Goal: Task Accomplishment & Management: Manage account settings

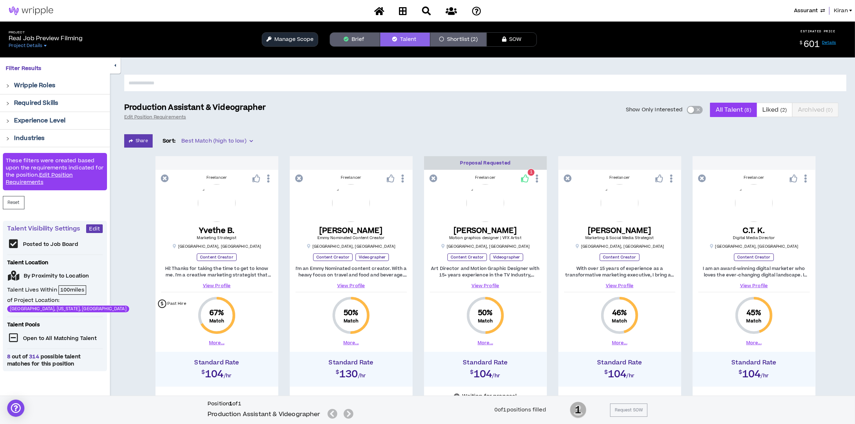
click at [804, 5] on div "Assurant Kiran" at bounding box center [427, 11] width 855 height 22
click at [803, 10] on span "Assurant" at bounding box center [806, 11] width 24 height 8
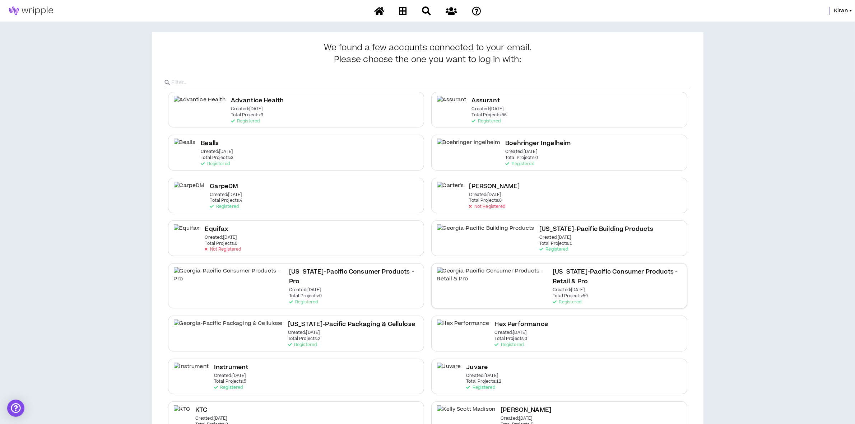
click at [489, 266] on div "[US_STATE]-Pacific Consumer Products - Retail & Pro Created: [DATE] Total Proje…" at bounding box center [559, 285] width 256 height 45
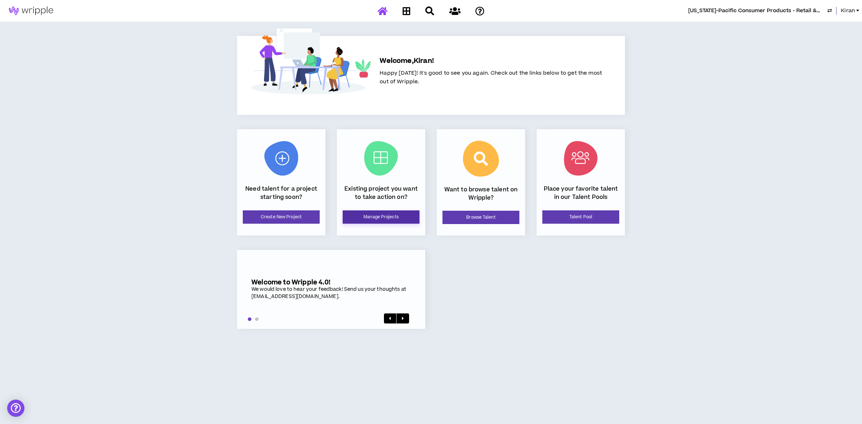
click at [382, 217] on link "Manage Projects" at bounding box center [381, 216] width 77 height 13
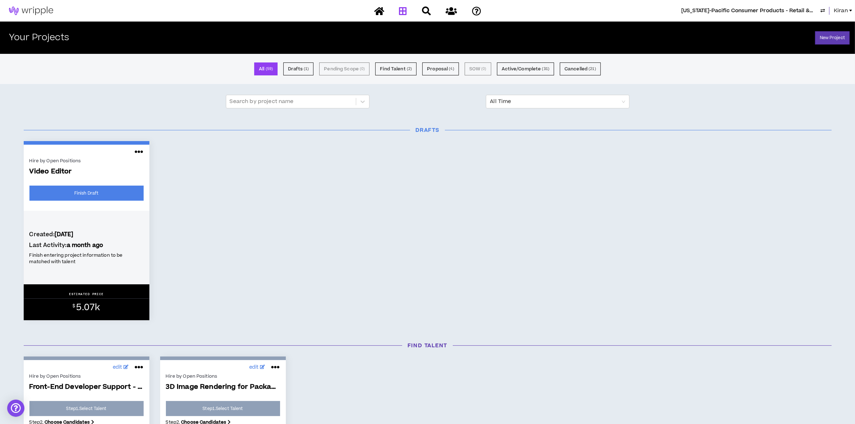
click at [838, 10] on span "Kiran" at bounding box center [841, 11] width 14 height 8
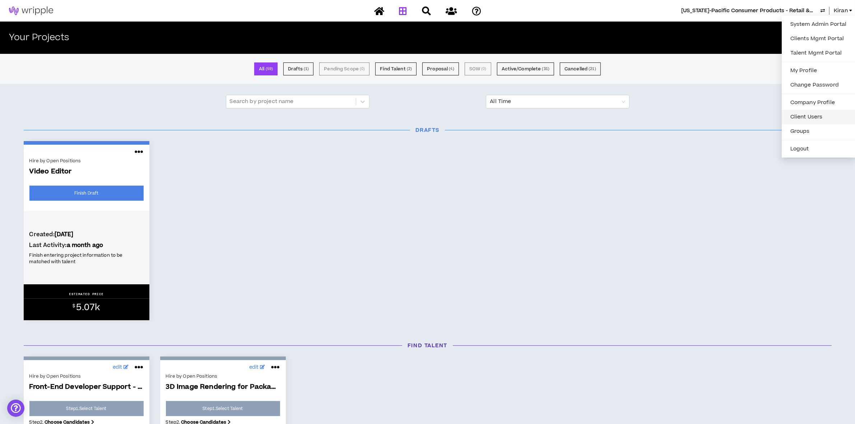
click at [810, 116] on link "Client Users" at bounding box center [818, 117] width 65 height 11
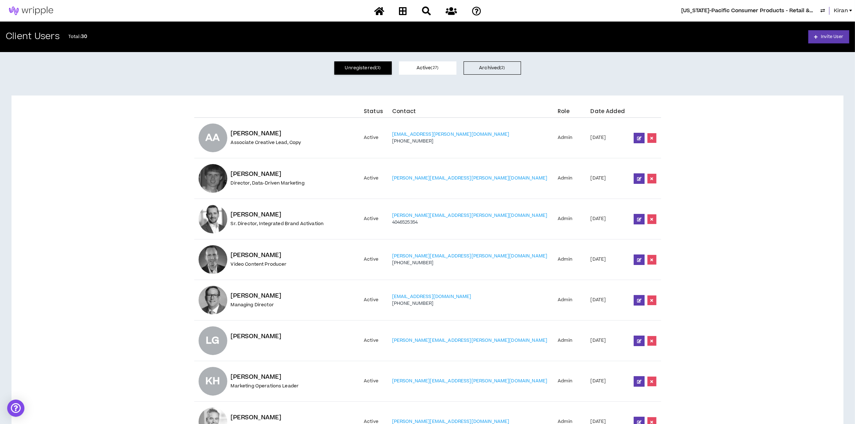
click at [363, 66] on button "Unregistered ( 3 )" at bounding box center [362, 67] width 57 height 13
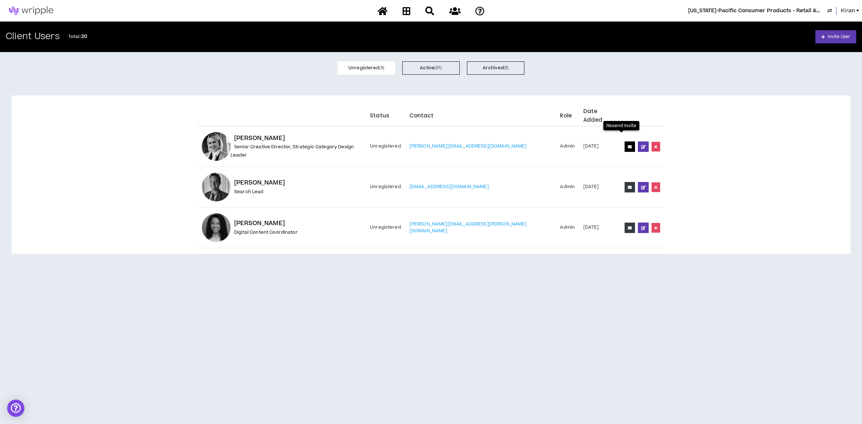
click at [628, 145] on icon at bounding box center [630, 147] width 4 height 4
